Goal: Task Accomplishment & Management: Manage account settings

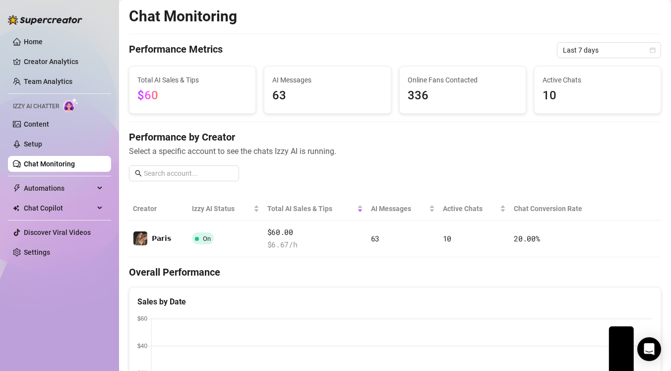
scroll to position [336, 0]
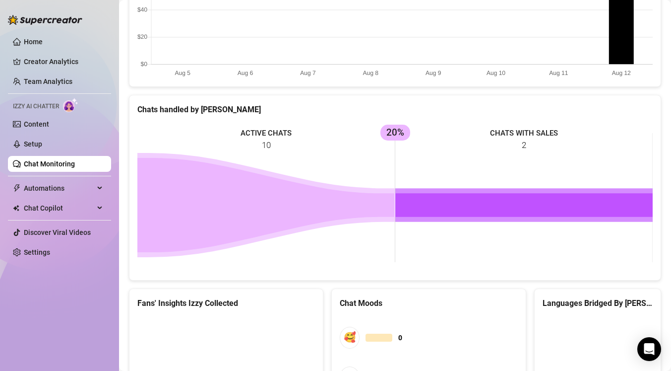
click at [264, 68] on canvas at bounding box center [395, 28] width 516 height 99
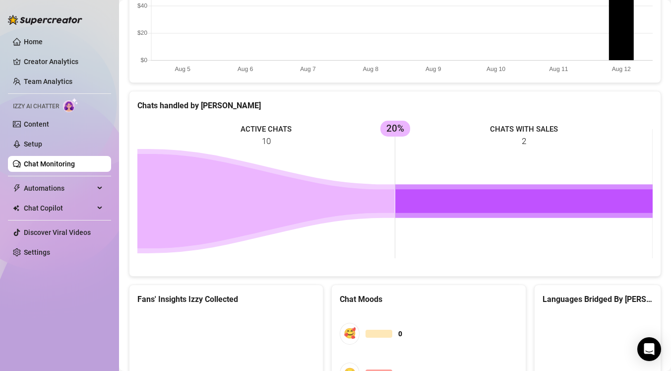
scroll to position [0, 0]
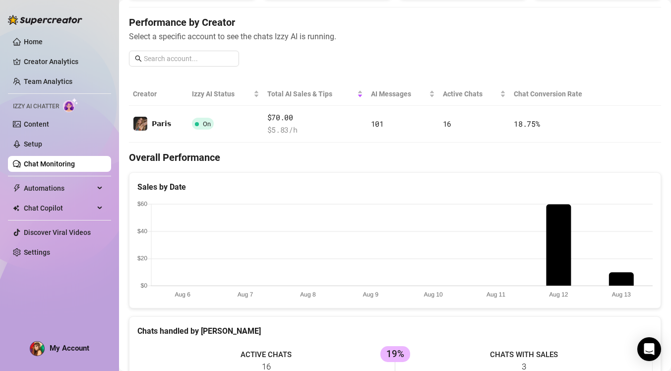
scroll to position [126, 0]
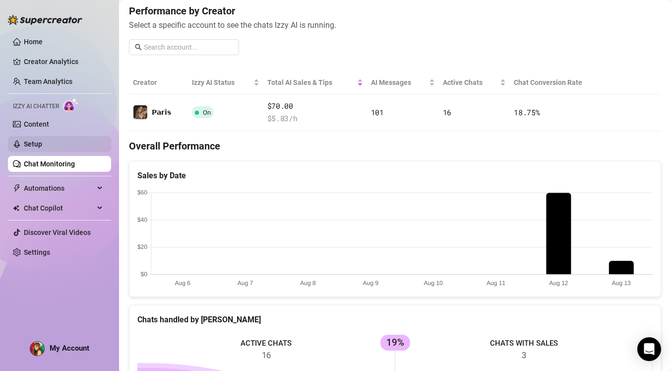
click at [24, 148] on link "Setup" at bounding box center [33, 144] width 18 height 8
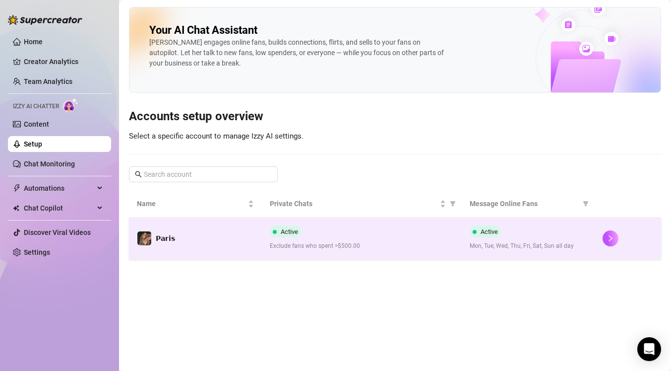
click at [312, 244] on span "Exclude fans who spent >$500.00" at bounding box center [362, 245] width 184 height 9
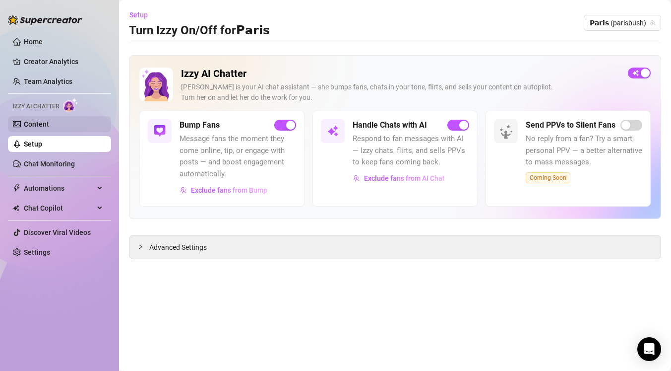
click at [31, 126] on link "Content" at bounding box center [36, 124] width 25 height 8
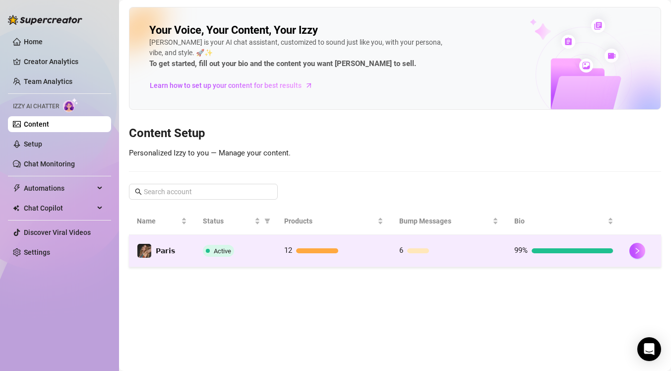
click at [262, 244] on td "Active" at bounding box center [236, 251] width 82 height 32
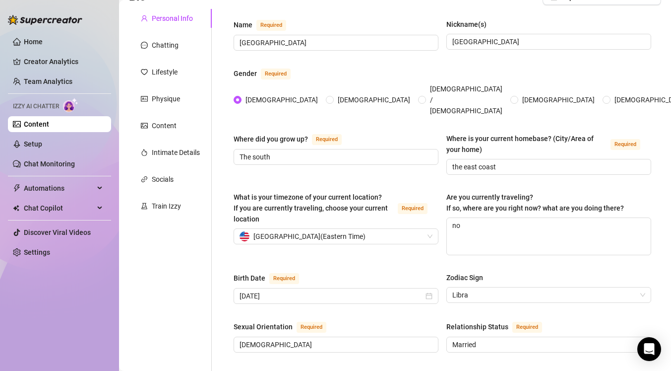
scroll to position [86, 0]
click at [164, 205] on div "Train Izzy" at bounding box center [166, 205] width 29 height 11
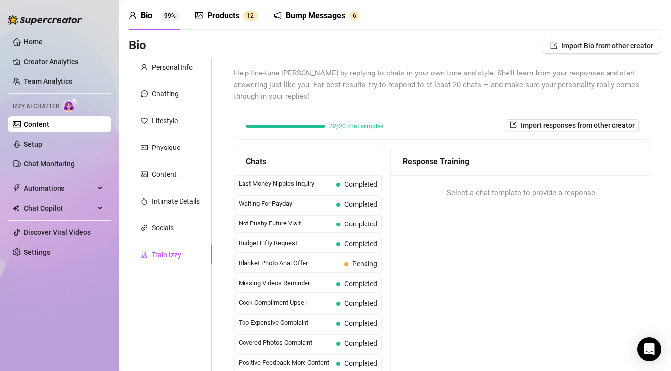
scroll to position [27, 0]
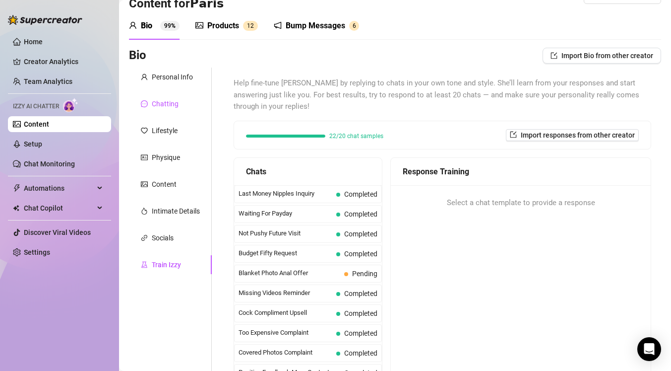
click at [171, 105] on div "Chatting" at bounding box center [165, 103] width 27 height 11
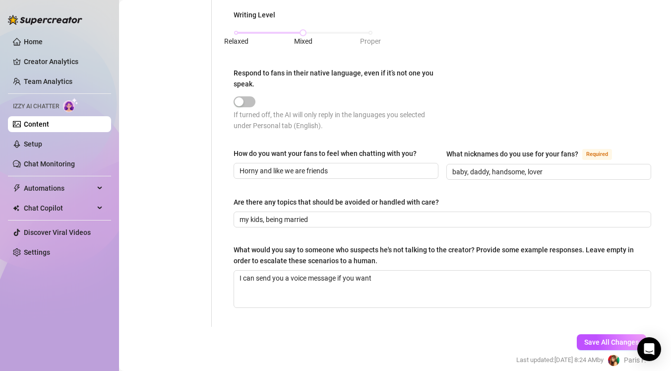
scroll to position [519, 0]
click at [556, 169] on input "baby, daddy, handsome, lover" at bounding box center [548, 172] width 191 height 11
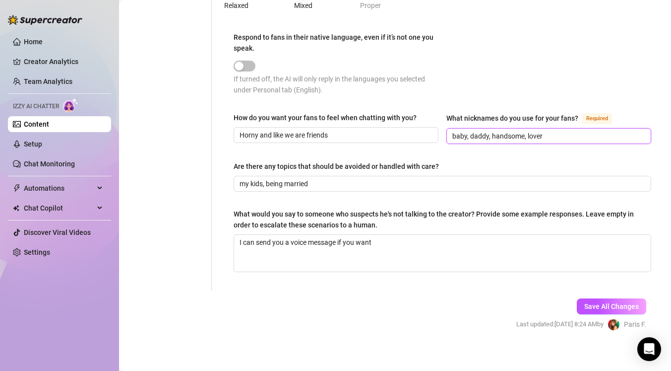
scroll to position [560, 0]
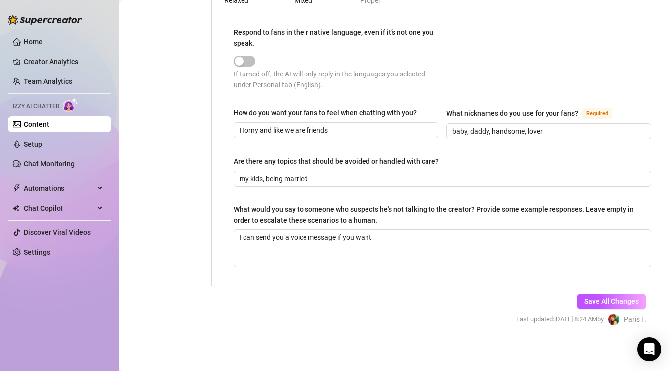
click at [99, 205] on div "Chat Copilot" at bounding box center [59, 208] width 103 height 16
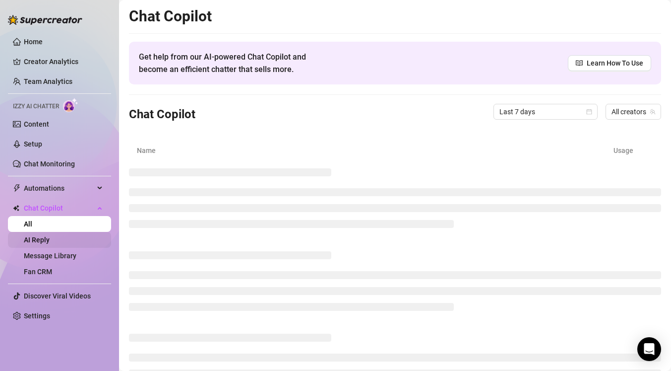
click at [44, 239] on link "AI Reply" at bounding box center [37, 240] width 26 height 8
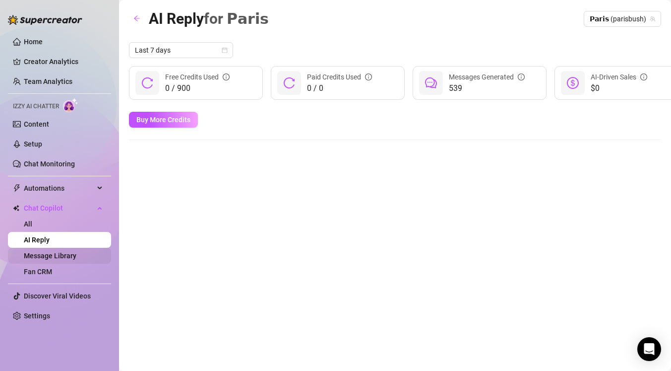
click at [65, 256] on link "Message Library" at bounding box center [50, 256] width 53 height 8
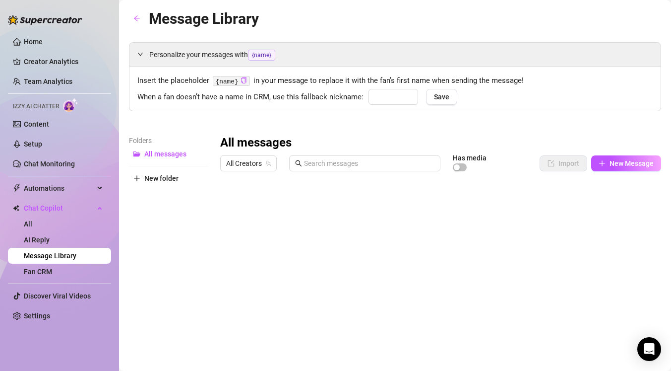
type input "babe"
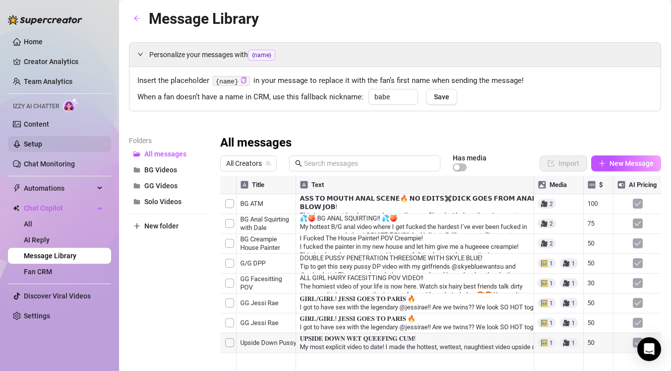
click at [35, 146] on link "Setup" at bounding box center [33, 144] width 18 height 8
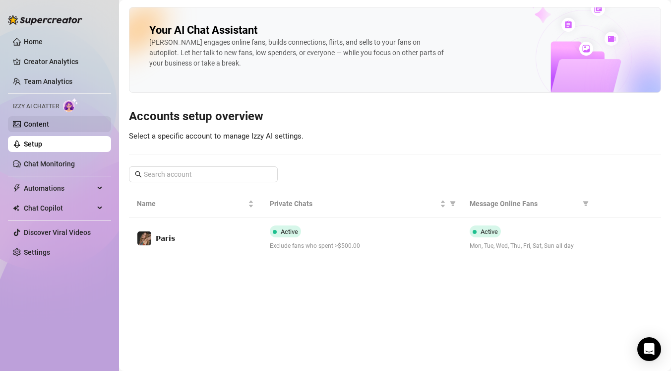
click at [34, 126] on link "Content" at bounding box center [36, 124] width 25 height 8
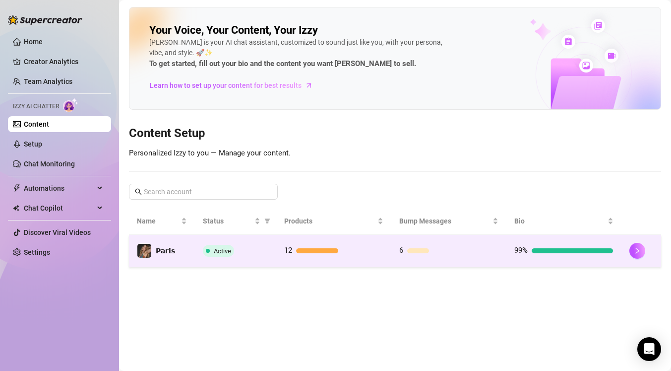
click at [220, 246] on span "Active" at bounding box center [218, 251] width 31 height 12
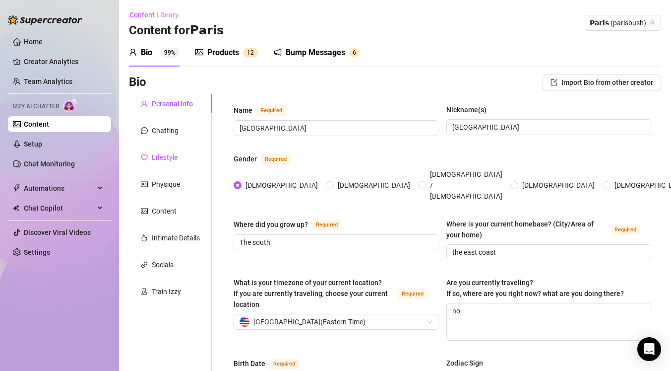
click at [167, 160] on div "Lifestyle" at bounding box center [165, 157] width 26 height 11
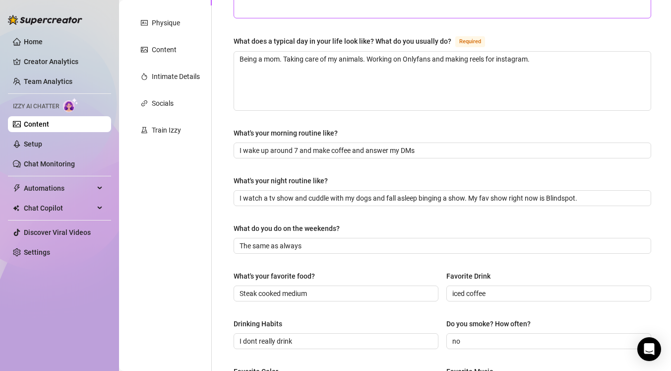
scroll to position [162, 0]
click at [180, 79] on div "Intimate Details" at bounding box center [176, 75] width 48 height 11
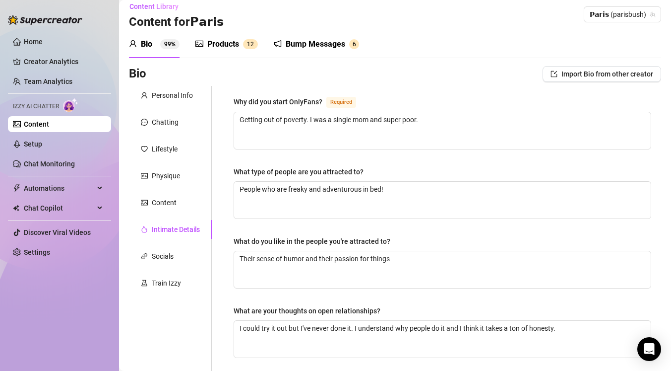
scroll to position [0, 0]
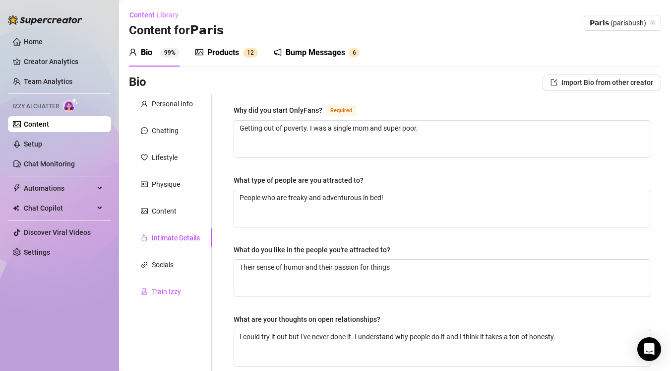
click at [160, 293] on div "Train Izzy" at bounding box center [166, 291] width 29 height 11
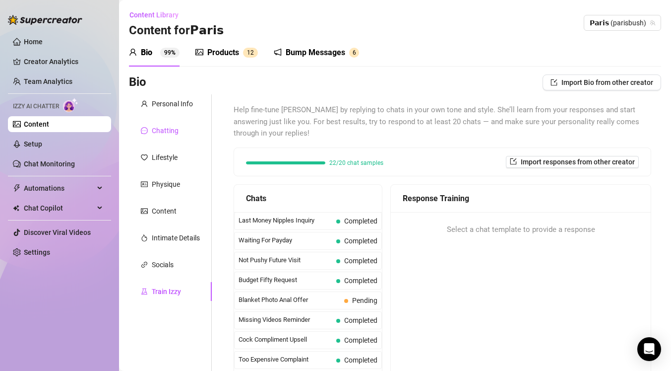
click at [167, 129] on div "Chatting" at bounding box center [165, 130] width 27 height 11
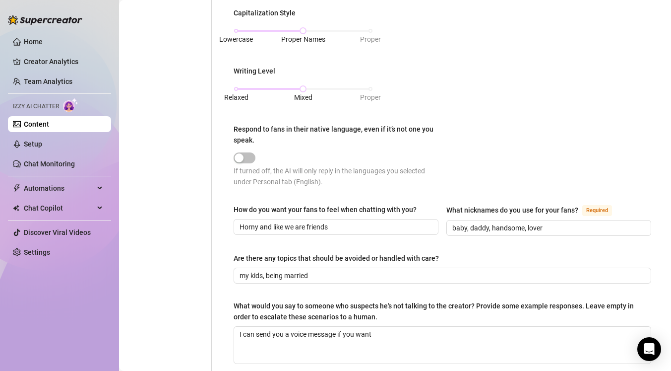
scroll to position [465, 0]
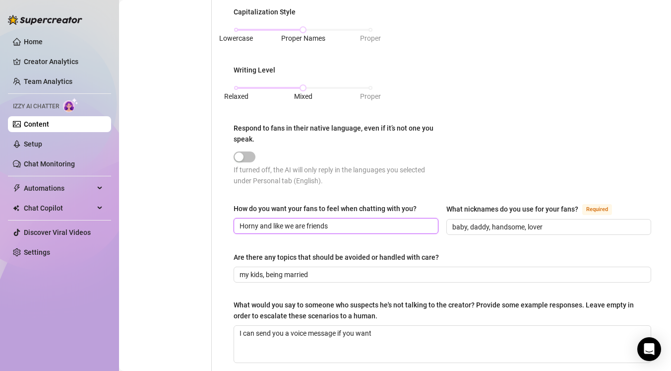
click at [349, 226] on input "Horny and like we are friends" at bounding box center [335, 225] width 191 height 11
type input "Horny and like we are friends"
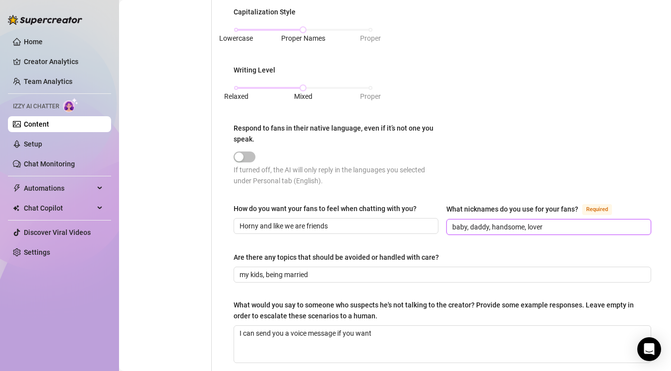
click at [566, 226] on input "baby, daddy, handsome, lover" at bounding box center [548, 226] width 191 height 11
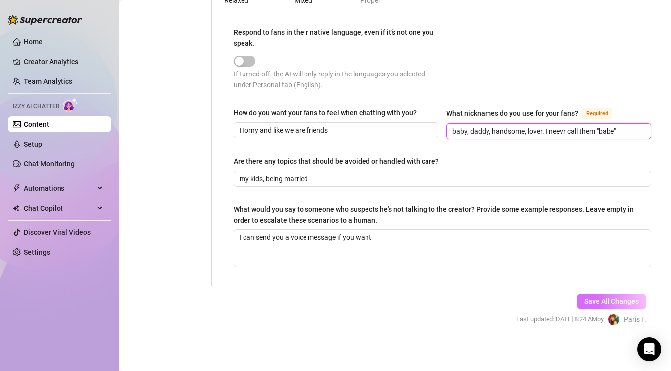
type input "baby, daddy, handsome, lover. I neevr call them "babe""
click at [604, 299] on span "Save All Changes" at bounding box center [612, 301] width 55 height 8
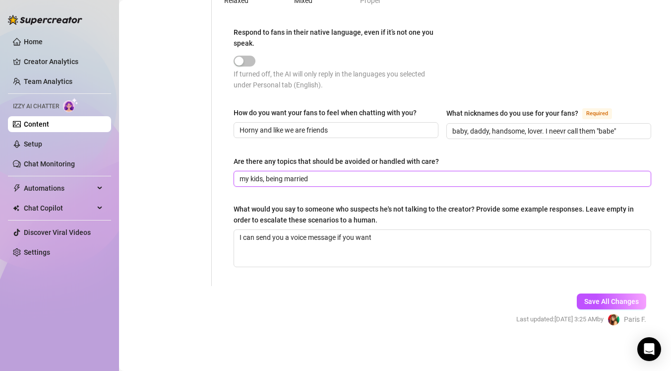
click at [342, 178] on input "my kids, being married" at bounding box center [442, 178] width 404 height 11
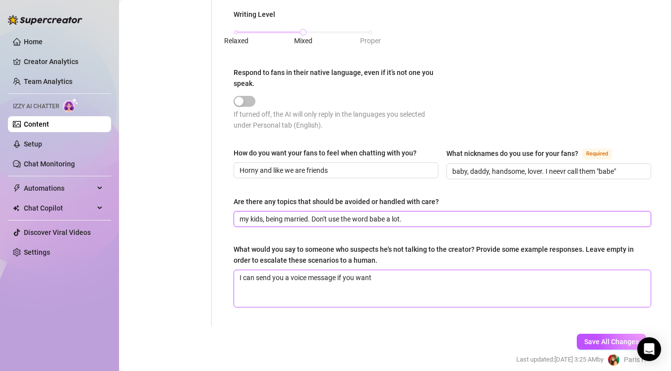
scroll to position [518, 0]
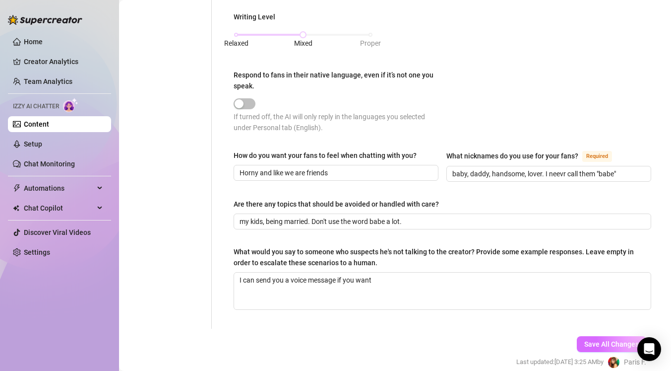
click at [588, 343] on span "Save All Changes" at bounding box center [612, 344] width 55 height 8
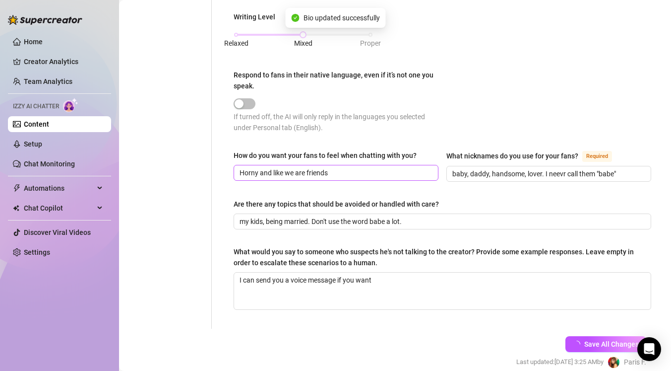
type input "my kids, being married. Don't use the word babe a lot."
click at [353, 175] on input "Horny and like we are friends" at bounding box center [335, 172] width 191 height 11
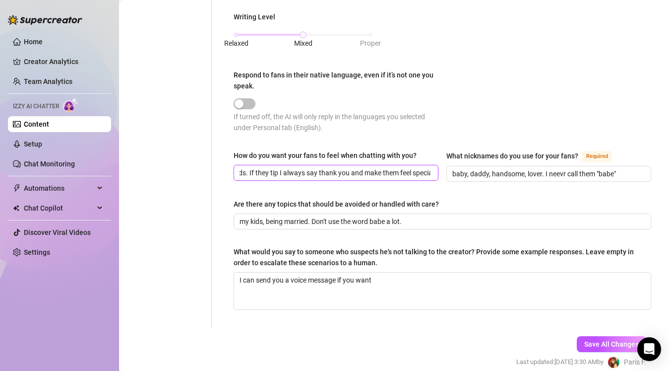
scroll to position [0, 87]
type input "Horny and like we are friends. If they tip I always say thank you and make them…"
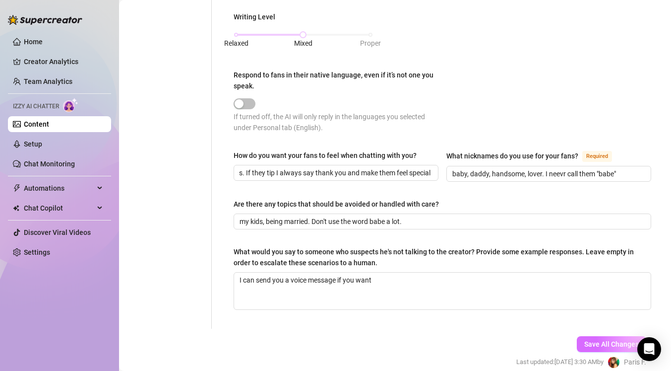
click at [588, 340] on span "Save All Changes" at bounding box center [612, 344] width 55 height 8
click at [32, 147] on link "Setup" at bounding box center [33, 144] width 18 height 8
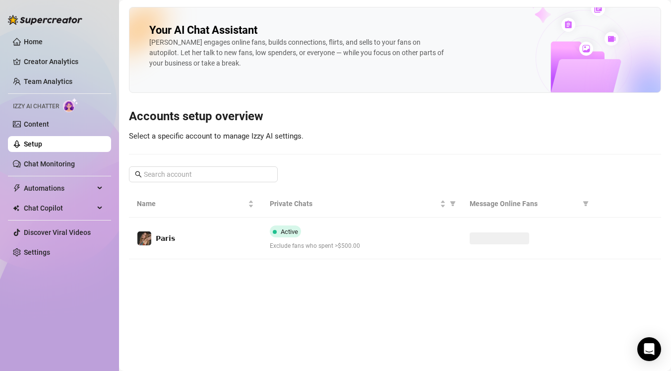
click at [227, 255] on td "𝗣𝗮𝗿𝗶𝘀" at bounding box center [195, 238] width 133 height 42
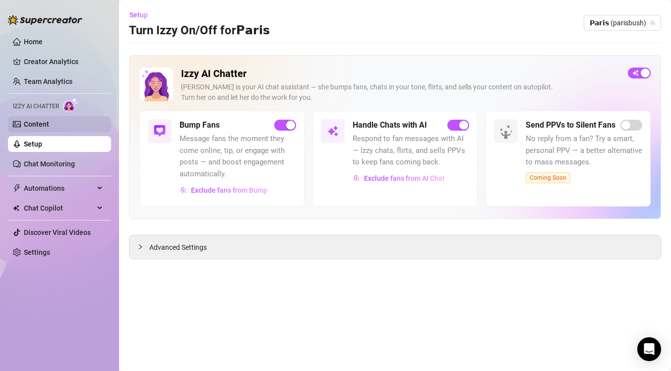
click at [43, 128] on link "Content" at bounding box center [36, 124] width 25 height 8
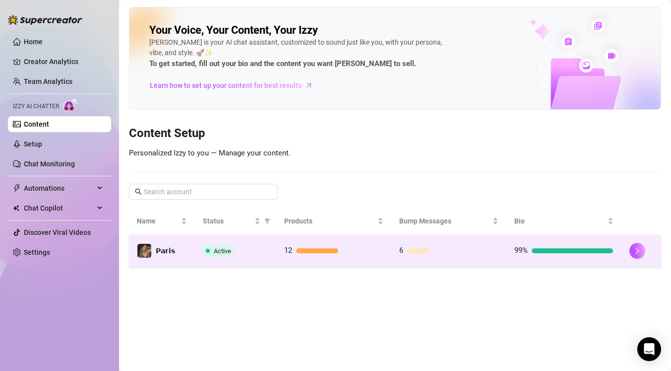
click at [260, 256] on div "Active" at bounding box center [236, 251] width 66 height 12
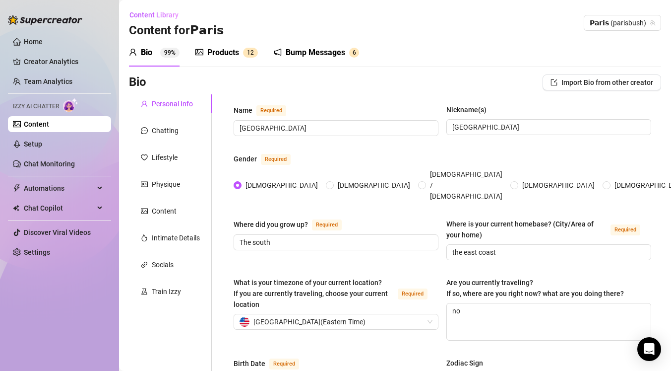
click at [305, 58] on div "Bump Messages" at bounding box center [316, 53] width 60 height 12
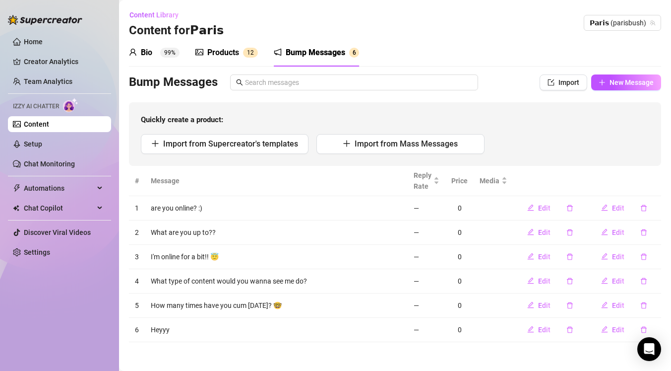
click at [220, 46] on div "Products 1 2" at bounding box center [227, 53] width 63 height 28
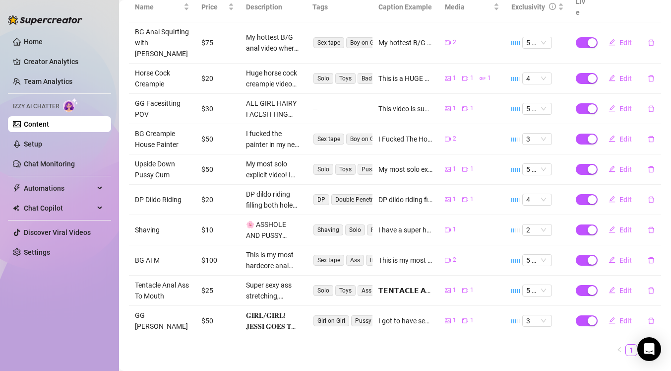
scroll to position [213, 0]
click at [644, 344] on link "2" at bounding box center [643, 349] width 11 height 11
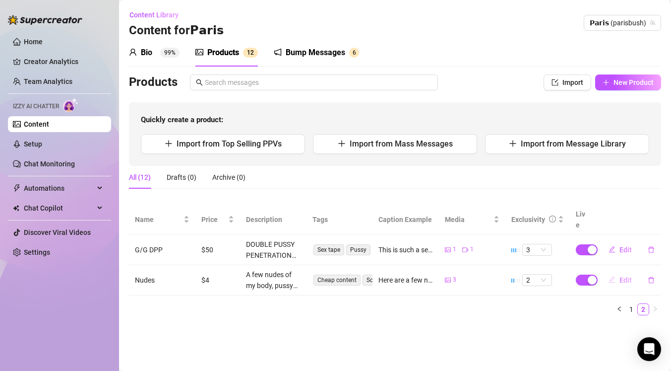
click at [633, 272] on button "Edit" at bounding box center [620, 280] width 39 height 16
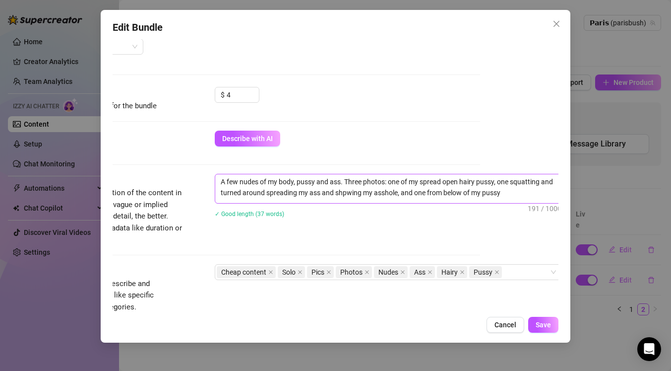
scroll to position [273, 82]
click at [517, 196] on textarea "A few nudes of my body, pussy and ass. Three photos: one of my spread open hair…" at bounding box center [385, 187] width 346 height 26
type textarea "A few nudes of my body, pussy and ass. Three photos: one of my spread open hair…"
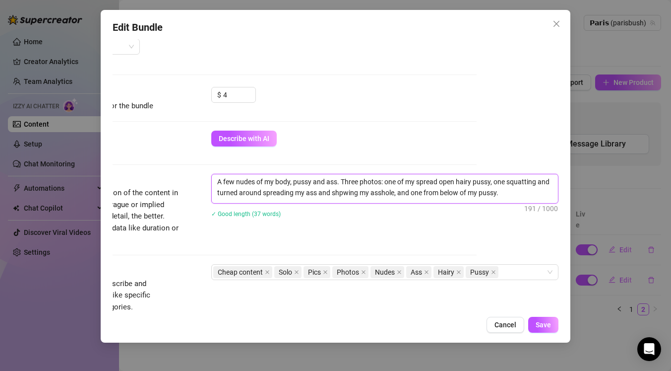
type textarea "A few nudes of my body, pussy and ass. Three photos: one of my spread open hair…"
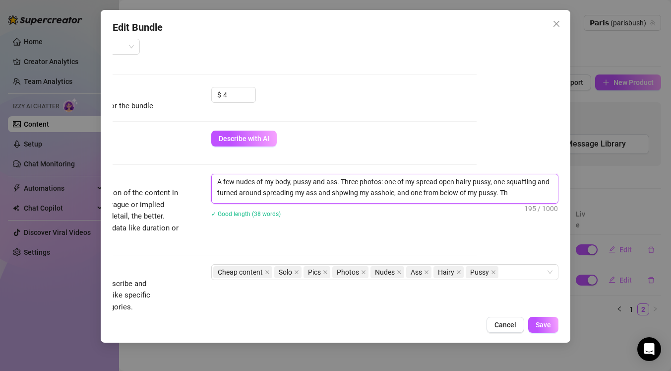
type textarea "A few nudes of my body, pussy and ass. Three photos: one of my spread open hair…"
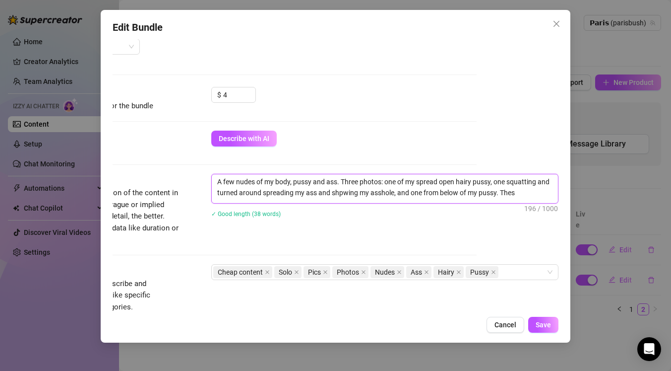
type textarea "A few nudes of my body, pussy and ass. Three photos: one of my spread open hair…"
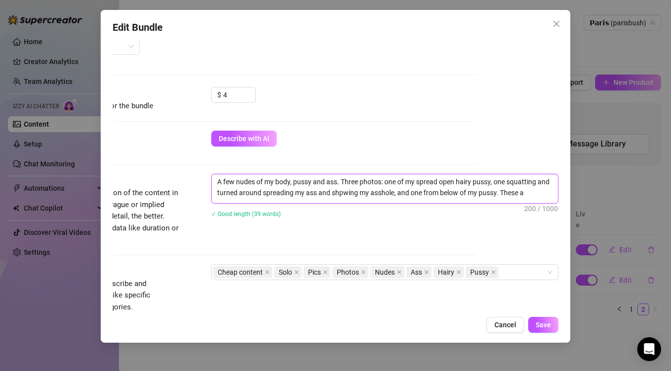
type textarea "A few nudes of my body, pussy and ass. Three photos: one of my spread open hair…"
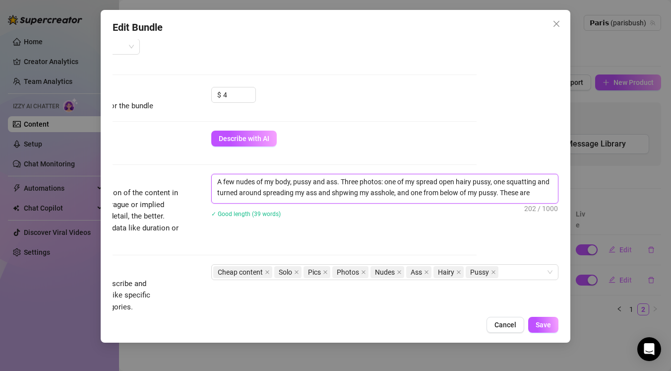
type textarea "A few nudes of my body, pussy and ass. Three photos: one of my spread open hair…"
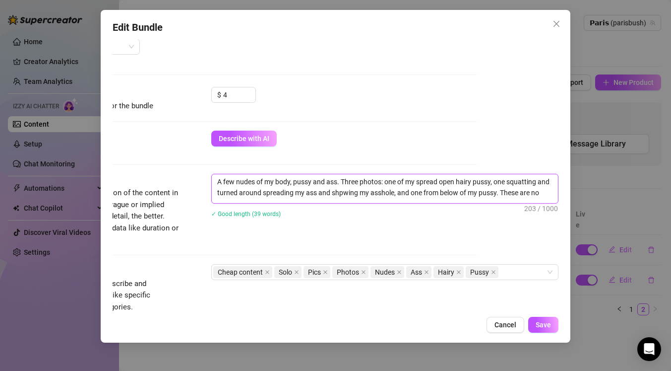
type textarea "A few nudes of my body, pussy and ass. Three photos: one of my spread open hair…"
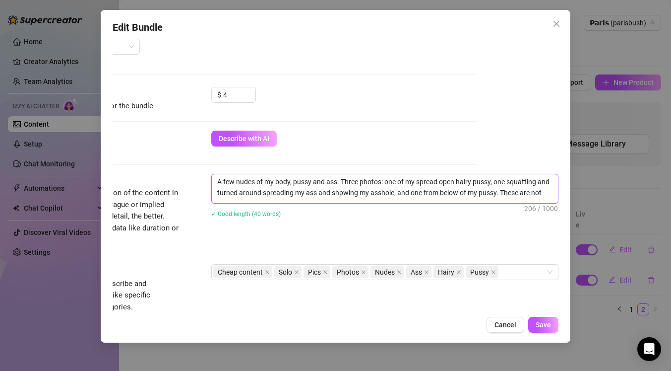
type textarea "A few nudes of my body, pussy and ass. Three photos: one of my spread open hair…"
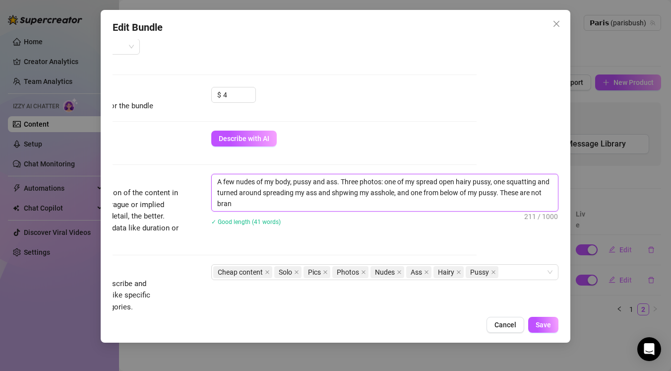
scroll to position [3, 0]
type textarea "A few nudes of my body, pussy and ass. Three photos: one of my spread open hair…"
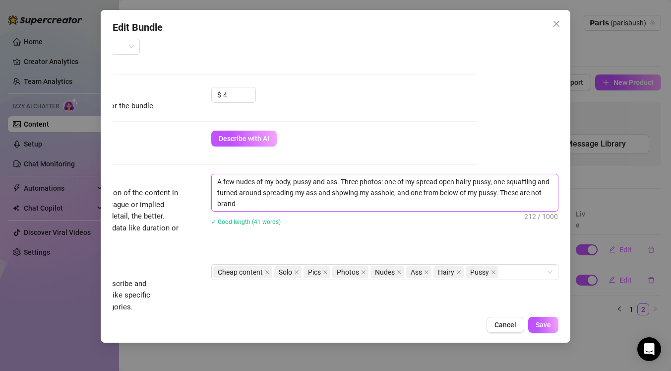
scroll to position [0, 0]
type textarea "A few nudes of my body, pussy and ass. Three photos: one of my spread open hair…"
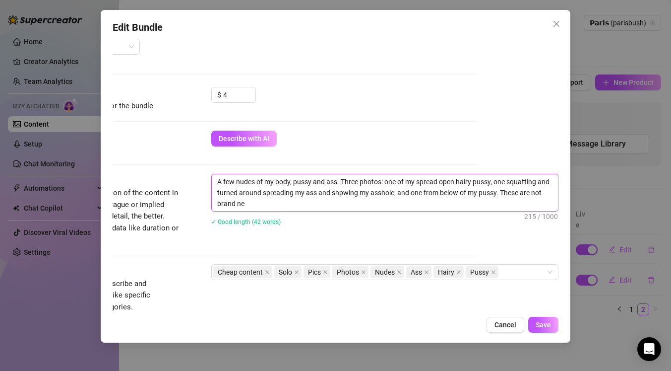
type textarea "A few nudes of my body, pussy and ass. Three photos: one of my spread open hair…"
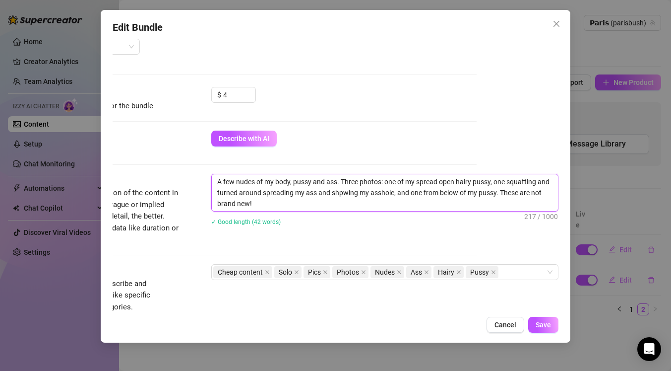
type textarea "A few nudes of my body, pussy and ass. Three photos: one of my spread open hair…"
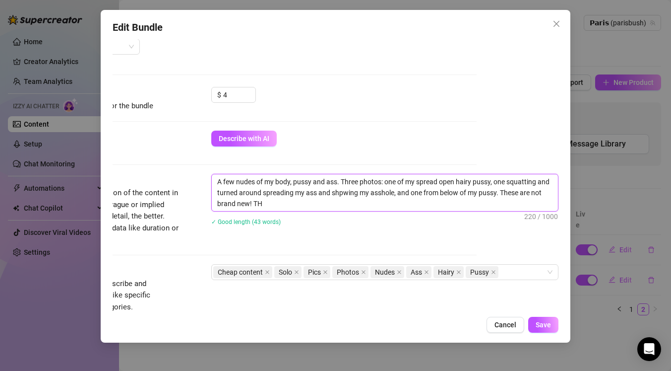
type textarea "A few nudes of my body, pussy and ass. Three photos: one of my spread open hair…"
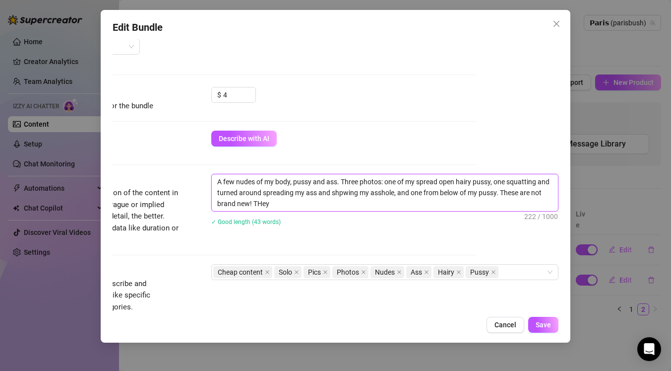
type textarea "A few nudes of my body, pussy and ass. Three photos: one of my spread open hair…"
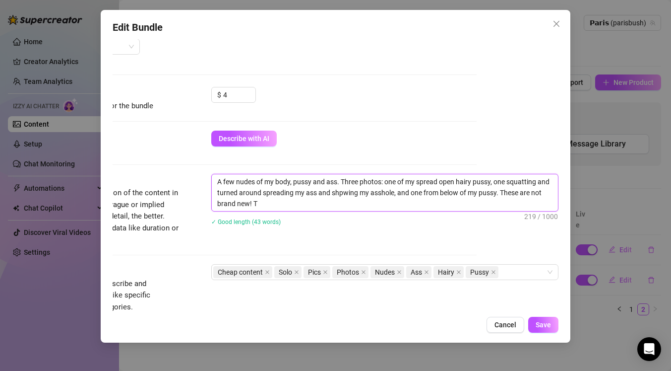
type textarea "A few nudes of my body, pussy and ass. Three photos: one of my spread open hair…"
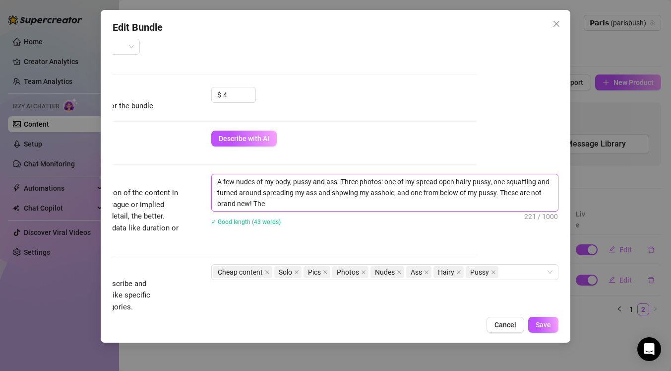
type textarea "A few nudes of my body, pussy and ass. Three photos: one of my spread open hair…"
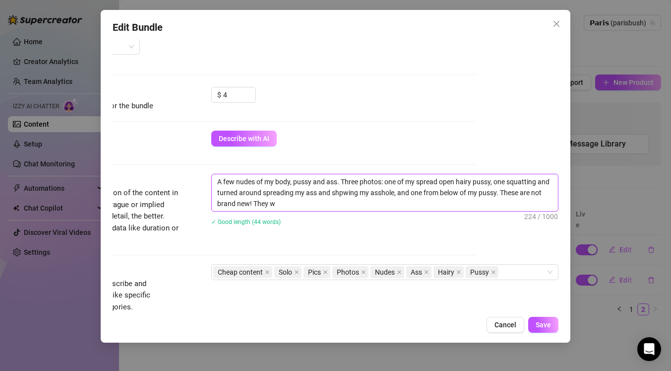
type textarea "A few nudes of my body, pussy and ass. Three photos: one of my spread open hair…"
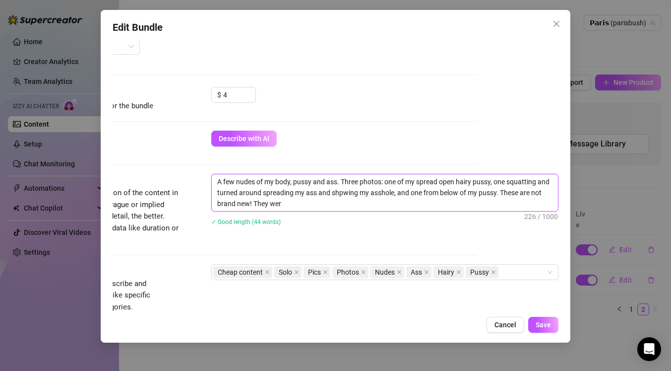
type textarea "A few nudes of my body, pussy and ass. Three photos: one of my spread open hair…"
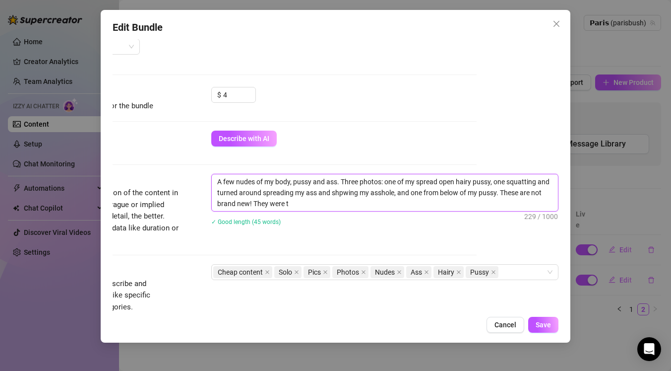
type textarea "A few nudes of my body, pussy and ass. Three photos: one of my spread open hair…"
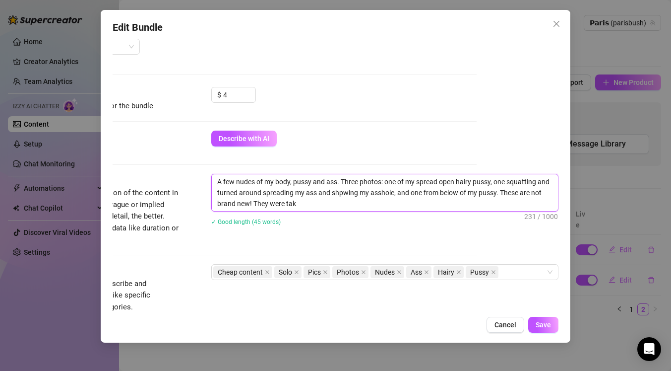
type textarea "A few nudes of my body, pussy and ass. Three photos: one of my spread open hair…"
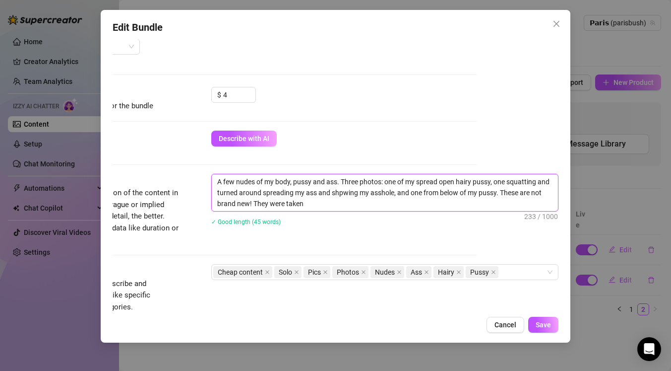
type textarea "A few nudes of my body, pussy and ass. Three photos: one of my spread open hair…"
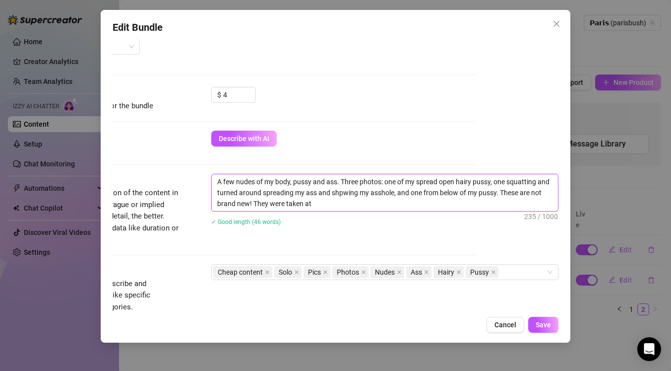
type textarea "A few nudes of my body, pussy and ass. Three photos: one of my spread open hair…"
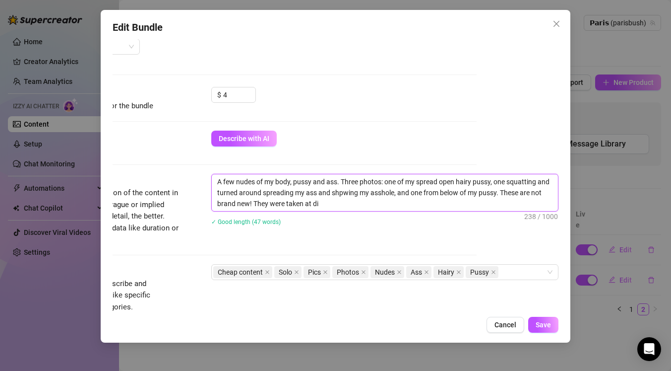
type textarea "A few nudes of my body, pussy and ass. Three photos: one of my spread open hair…"
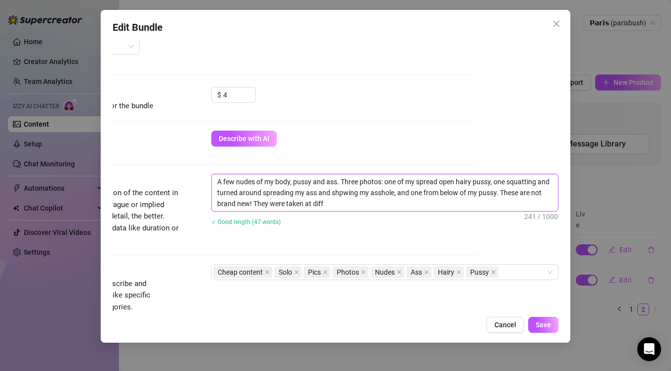
type textarea "A few nudes of my body, pussy and ass. Three photos: one of my spread open hair…"
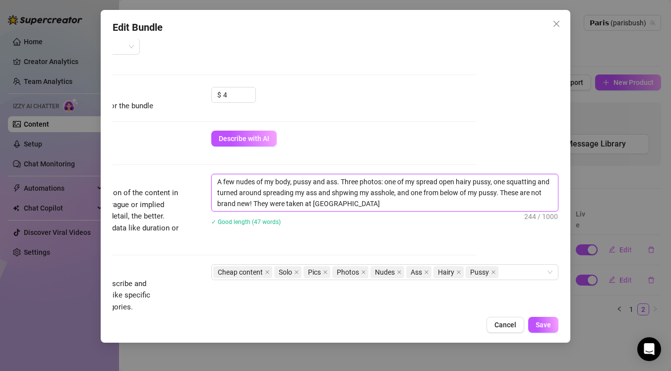
type textarea "A few nudes of my body, pussy and ass. Three photos: one of my spread open hair…"
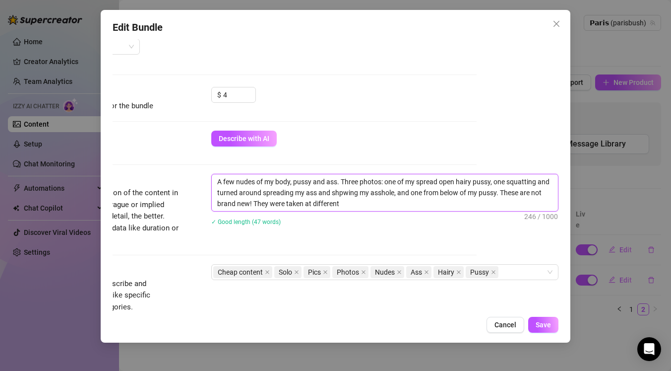
type textarea "A few nudes of my body, pussy and ass. Three photos: one of my spread open hair…"
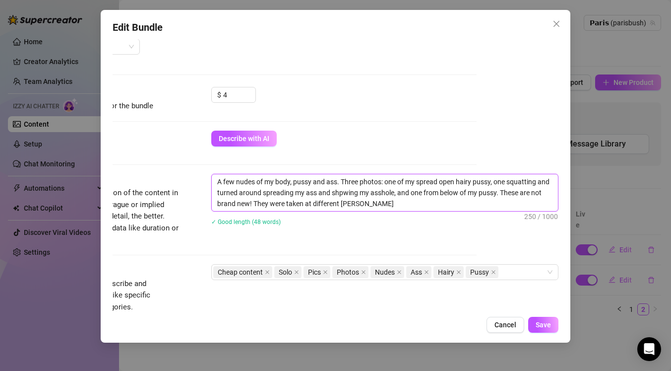
type textarea "A few nudes of my body, pussy and ass. Three photos: one of my spread open hair…"
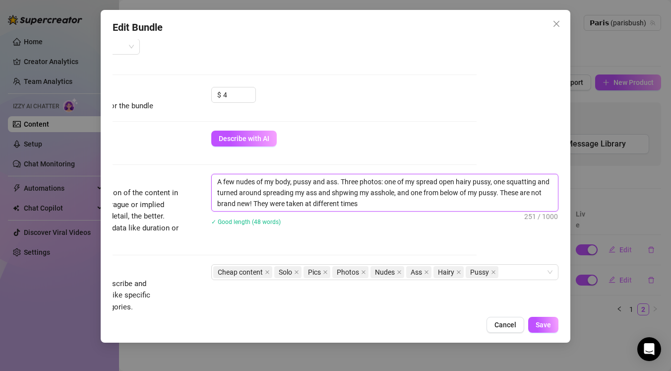
type textarea "A few nudes of my body, pussy and ass. Three photos: one of my spread open hair…"
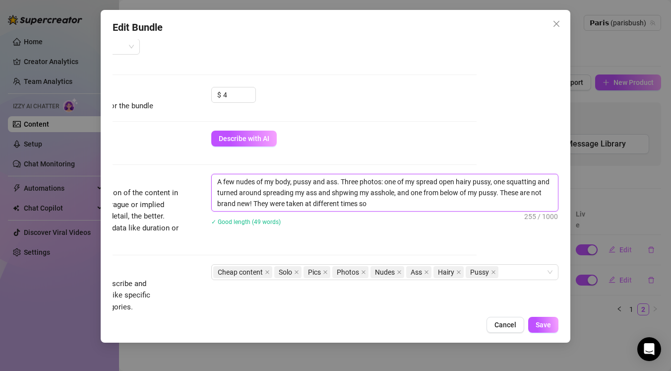
type textarea "A few nudes of my body, pussy and ass. Three photos: one of my spread open hair…"
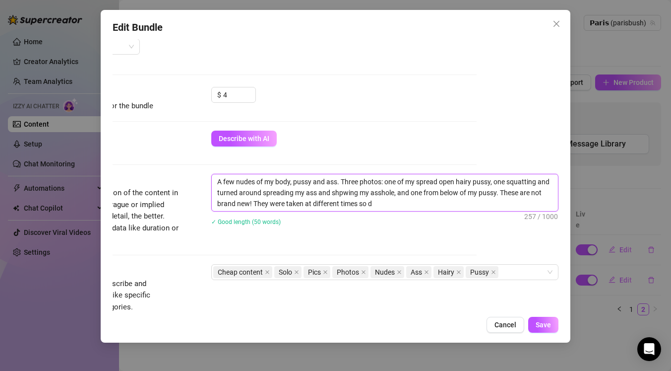
type textarea "A few nudes of my body, pussy and ass. Three photos: one of my spread open hair…"
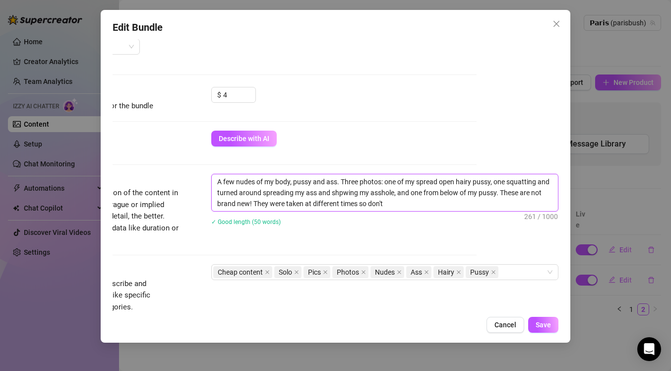
type textarea "A few nudes of my body, pussy and ass. Three photos: one of my spread open hair…"
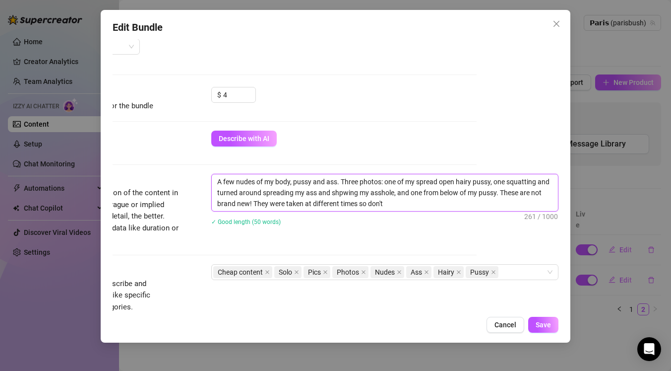
type textarea "A few nudes of my body, pussy and ass. Three photos: one of my spread open hair…"
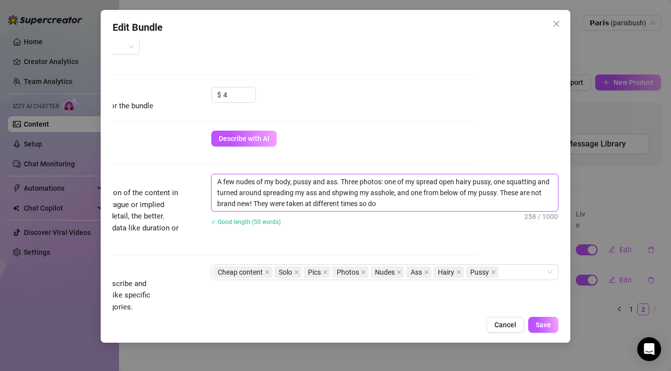
type textarea "A few nudes of my body, pussy and ass. Three photos: one of my spread open hair…"
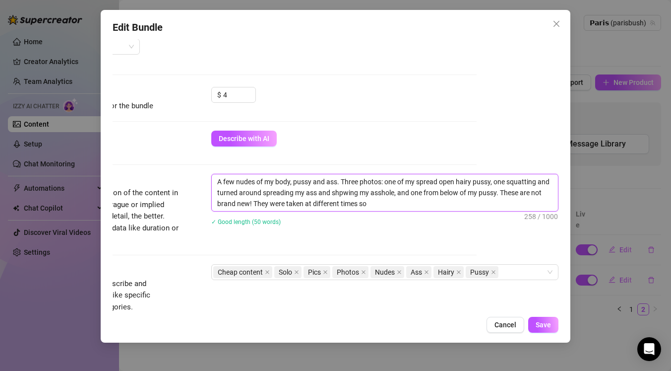
type textarea "A few nudes of my body, pussy and ass. Three photos: one of my spread open hair…"
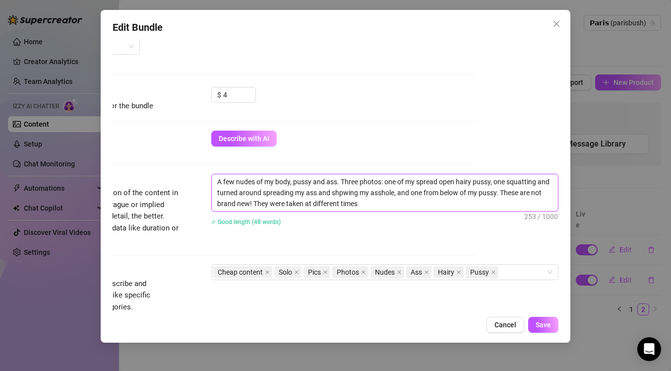
type textarea "A few nudes of my body, pussy and ass. Three photos: one of my spread open hair…"
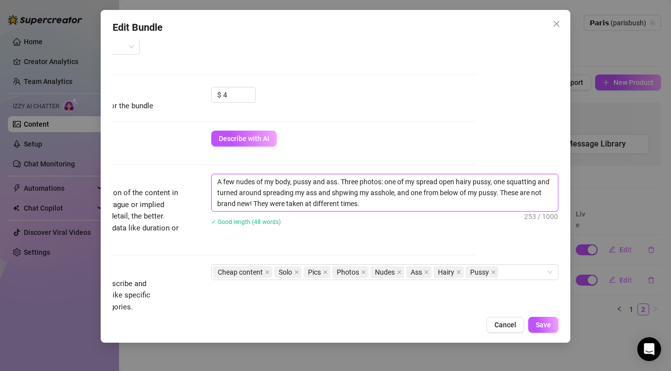
type textarea "A few nudes of my body, pussy and ass. Three photos: one of my spread open hair…"
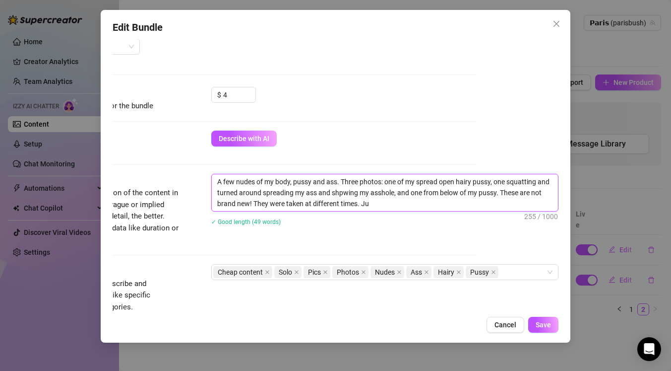
type textarea "A few nudes of my body, pussy and ass. Three photos: one of my spread open hair…"
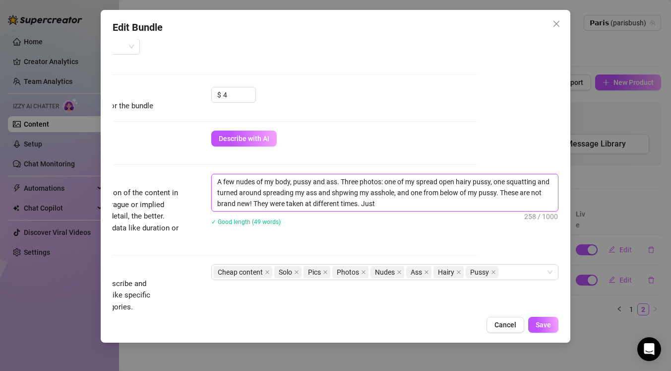
type textarea "A few nudes of my body, pussy and ass. Three photos: one of my spread open hair…"
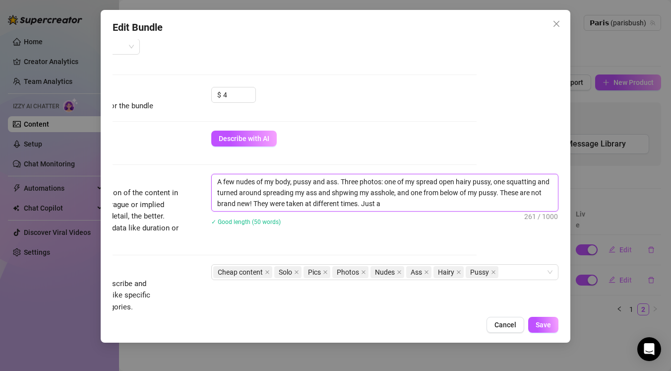
type textarea "A few nudes of my body, pussy and ass. Three photos: one of my spread open hair…"
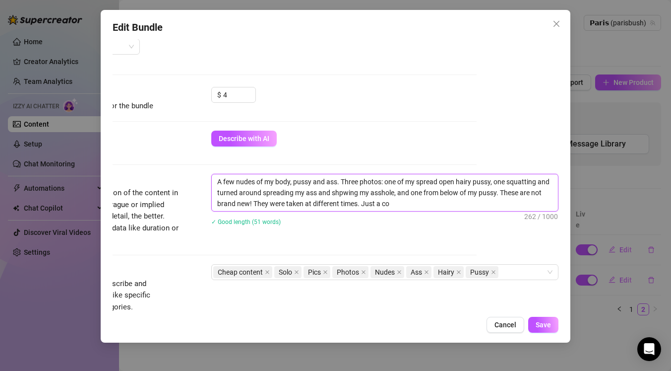
type textarea "A few nudes of my body, pussy and ass. Three photos: one of my spread open hair…"
click at [545, 327] on span "Save" at bounding box center [543, 325] width 15 height 8
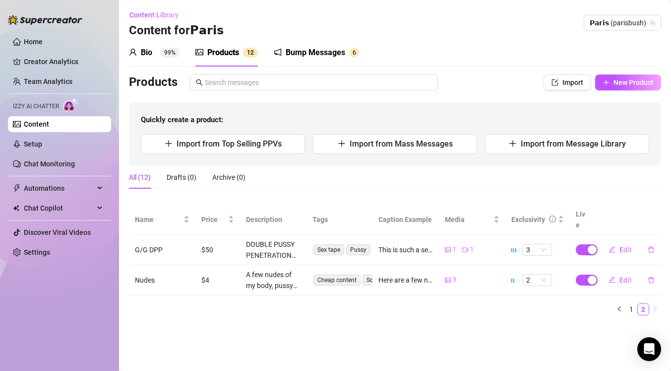
click at [227, 24] on div "Content Library Content for 𝗣𝗮𝗿𝗶𝘀 𝗣𝗮𝗿𝗶𝘀 (parisbush)" at bounding box center [395, 23] width 532 height 32
